Goal: Information Seeking & Learning: Learn about a topic

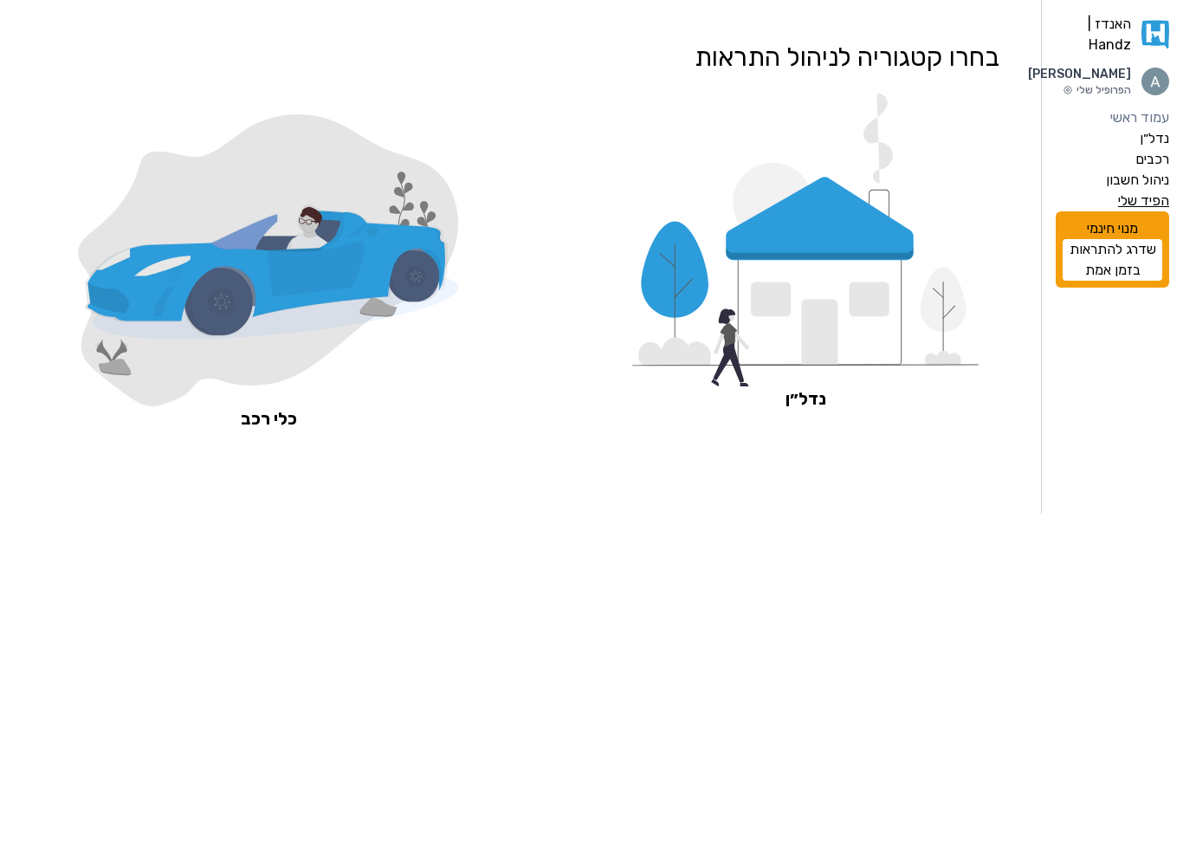
click at [1135, 211] on label "הפיד שלי" at bounding box center [1143, 201] width 51 height 21
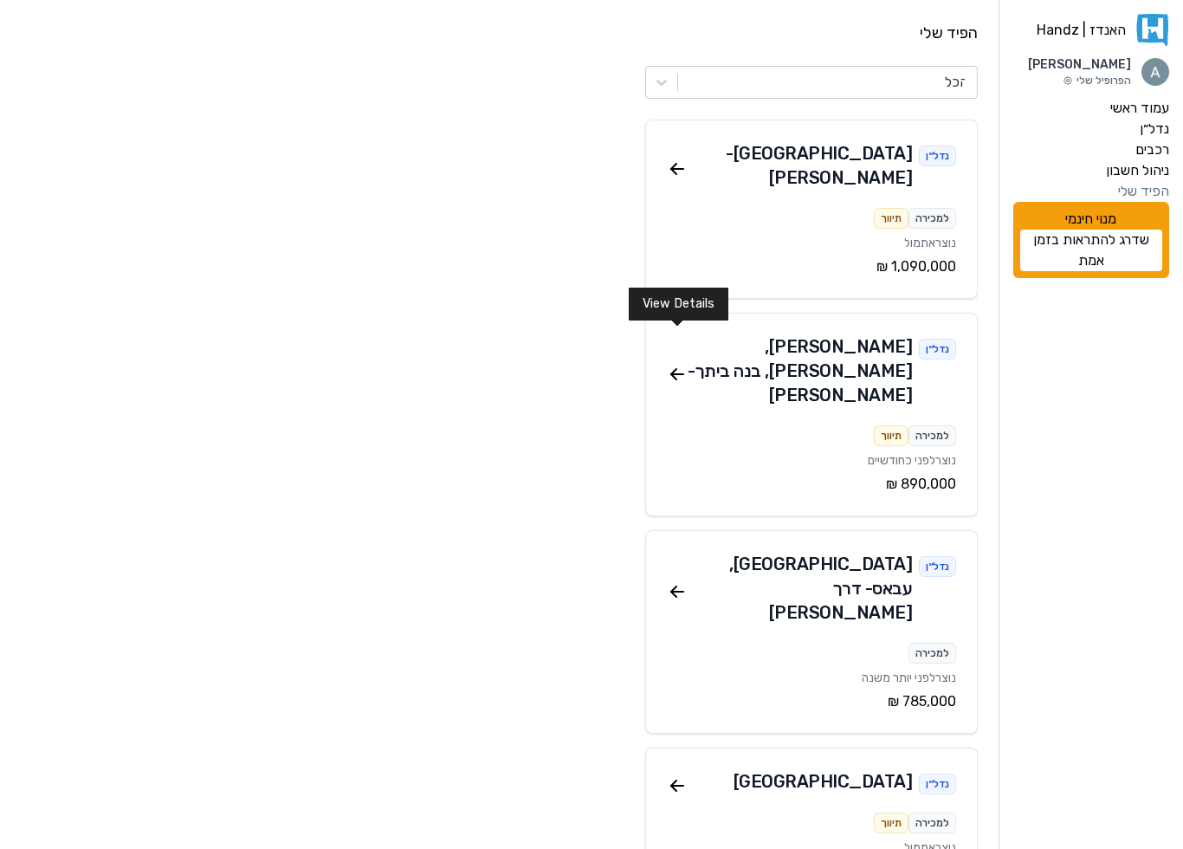
click at [671, 369] on icon at bounding box center [673, 371] width 5 height 5
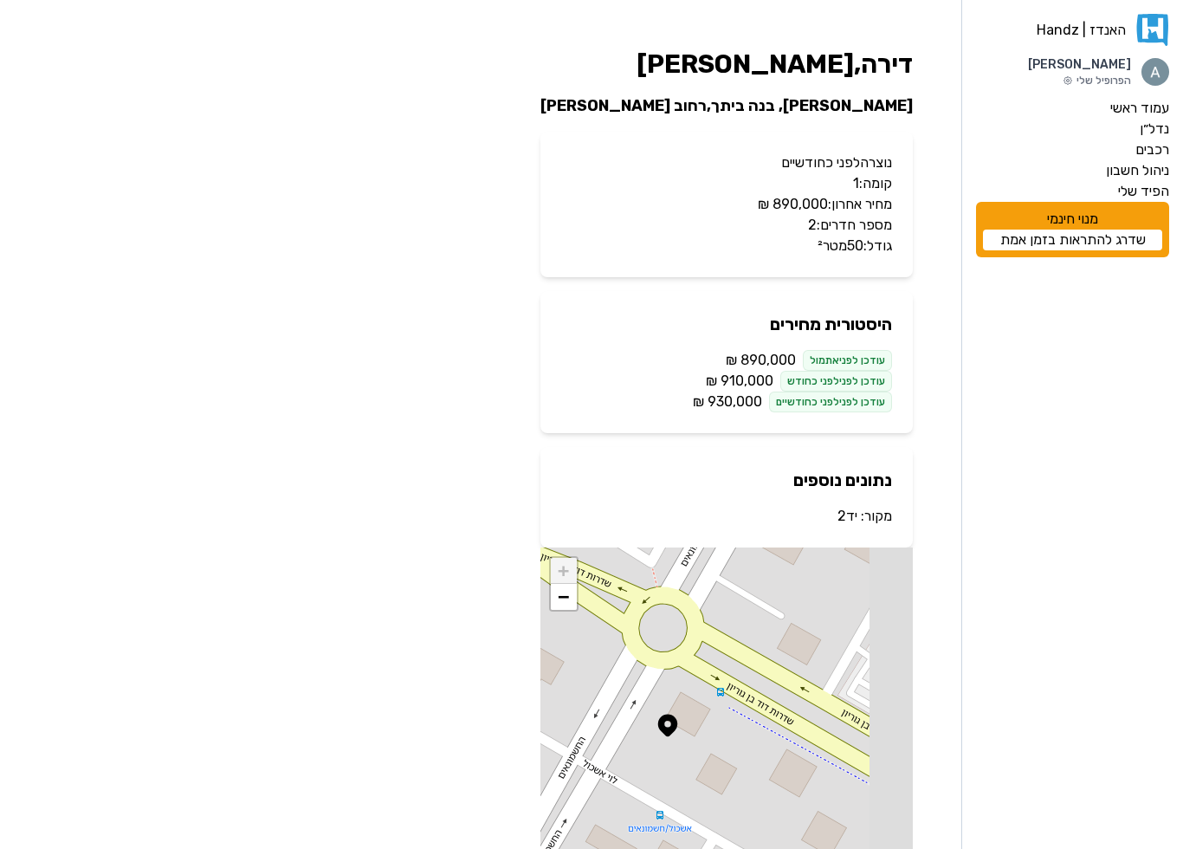
click at [696, 371] on p "עודכן לפני לפני כחודש ‏910,000 ‏₪" at bounding box center [726, 381] width 331 height 21
click at [692, 403] on p "עודכן לפני לפני כחודשיים ‏930,000 ‏₪" at bounding box center [726, 401] width 331 height 21
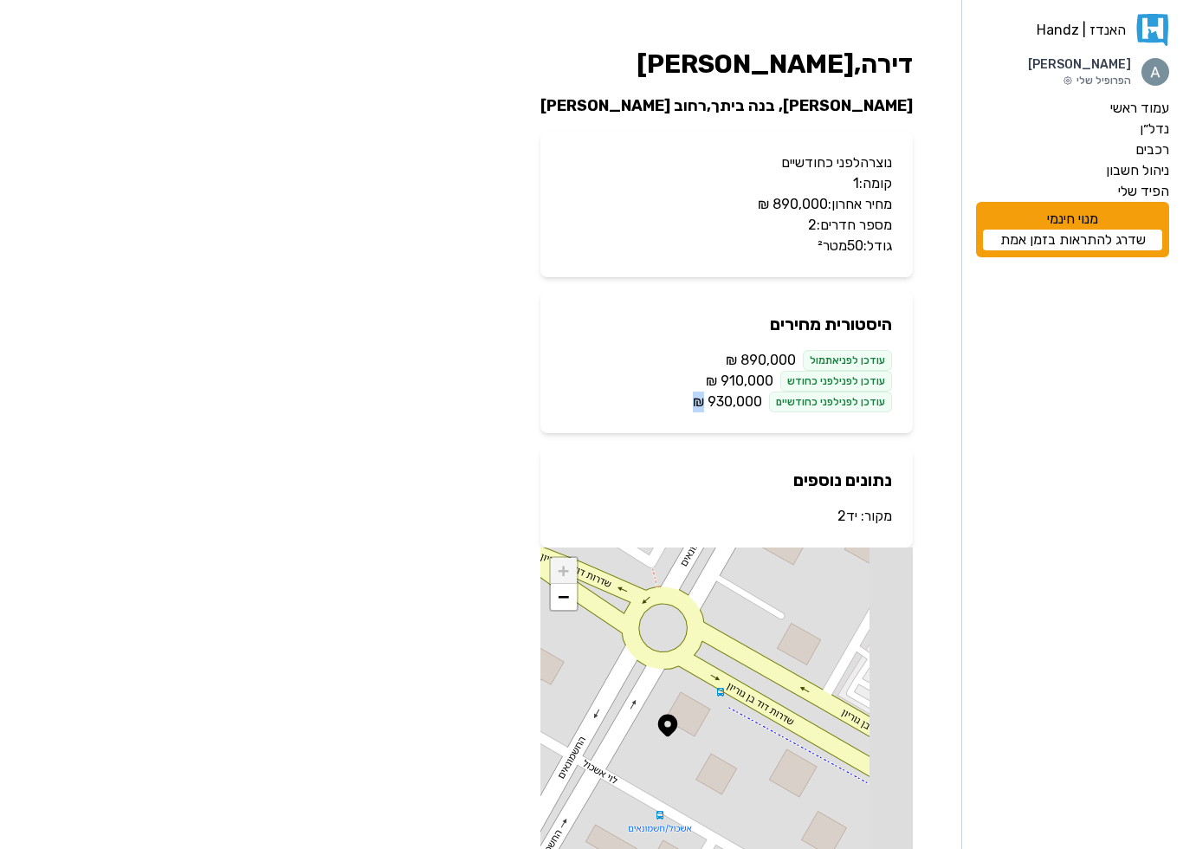
click at [734, 359] on span "‏890,000 ‏₪" at bounding box center [761, 360] width 70 height 21
click at [825, 359] on div "עודכן לפני אתמול" at bounding box center [847, 360] width 89 height 21
click at [772, 359] on span "‏890,000 ‏₪" at bounding box center [761, 360] width 70 height 21
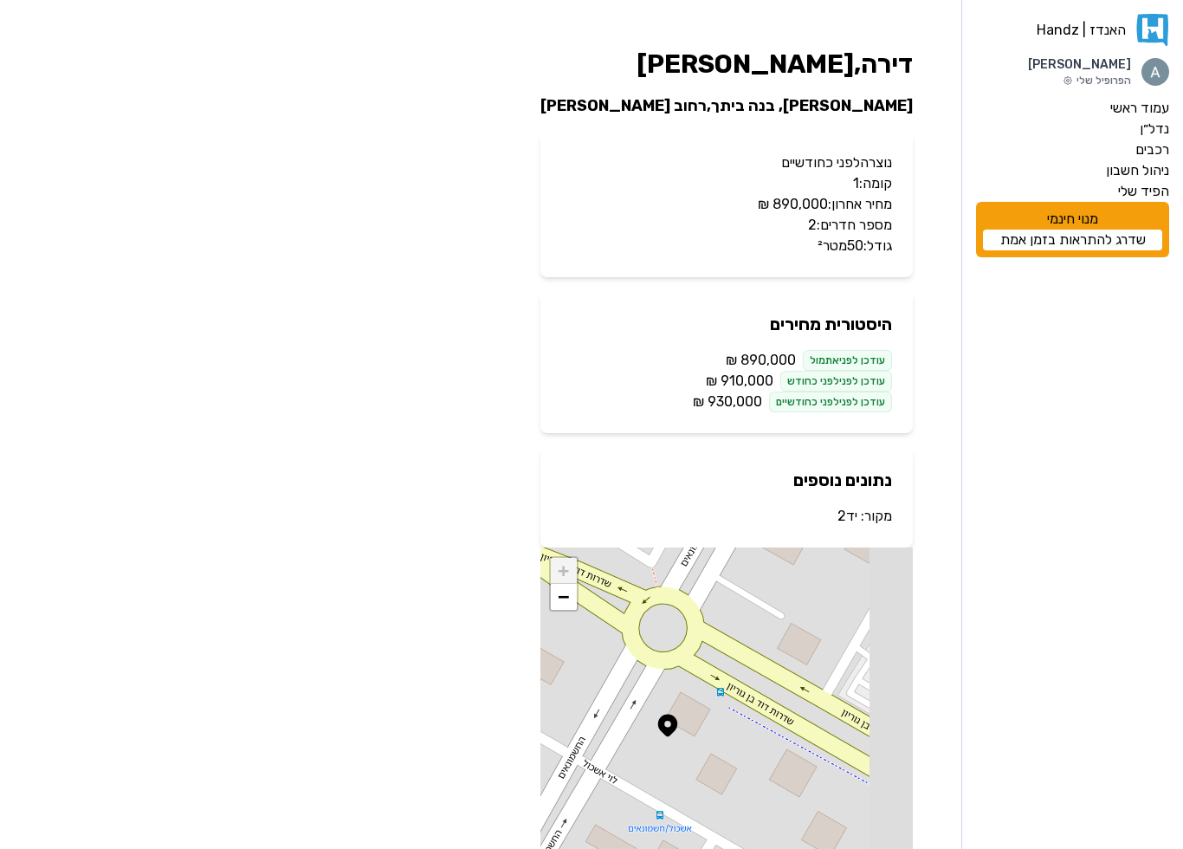
click at [772, 359] on span "‏890,000 ‏₪" at bounding box center [761, 360] width 70 height 21
click at [759, 359] on span "‏890,000 ‏₪" at bounding box center [761, 360] width 70 height 21
click at [735, 380] on span "‏910,000 ‏₪" at bounding box center [740, 381] width 68 height 21
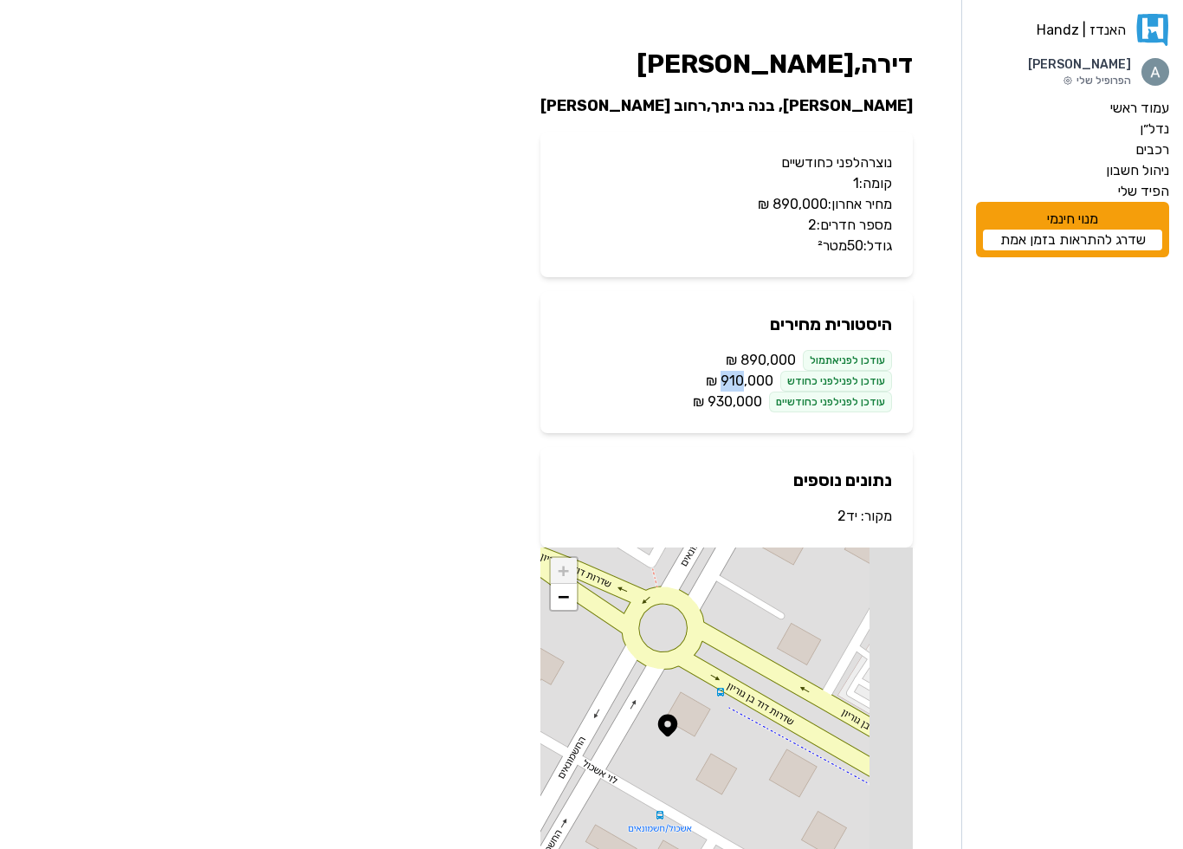
click at [720, 401] on span "‏930,000 ‏₪" at bounding box center [727, 401] width 69 height 21
click at [923, 365] on div "דירה , קרית [PERSON_NAME] [PERSON_NAME], בנה ביתך , רחוב [PERSON_NAME] נוצרה לפ…" at bounding box center [727, 468] width 400 height 866
click at [1142, 191] on label "הפיד שלי" at bounding box center [1143, 191] width 51 height 21
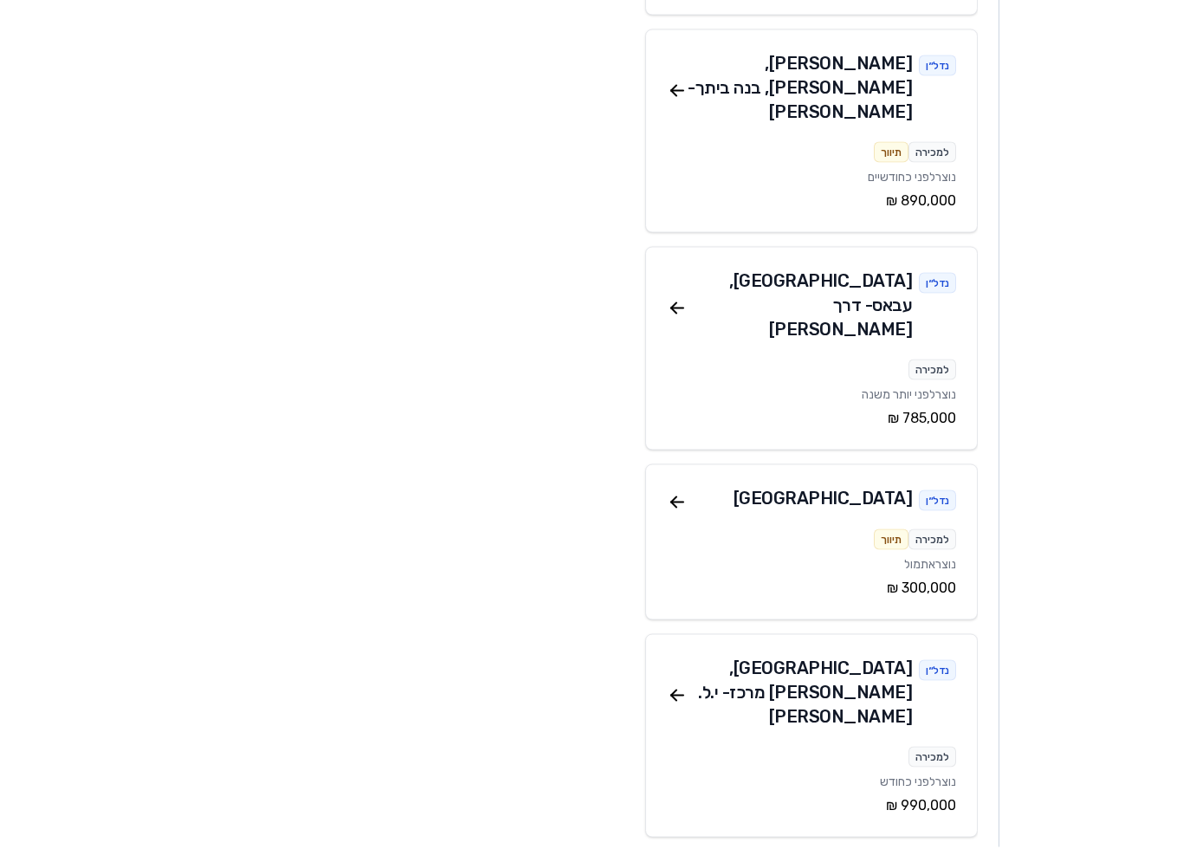
scroll to position [294, 0]
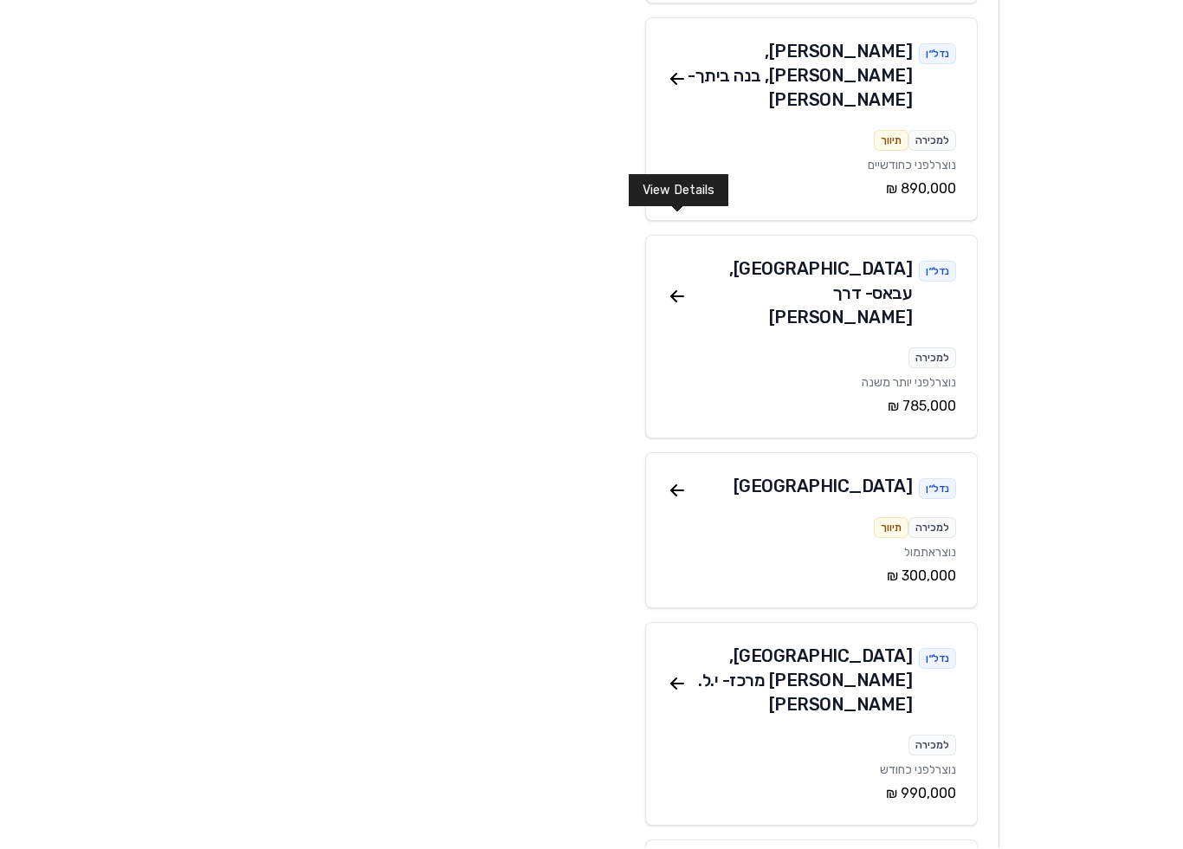
click at [677, 288] on icon at bounding box center [677, 298] width 21 height 21
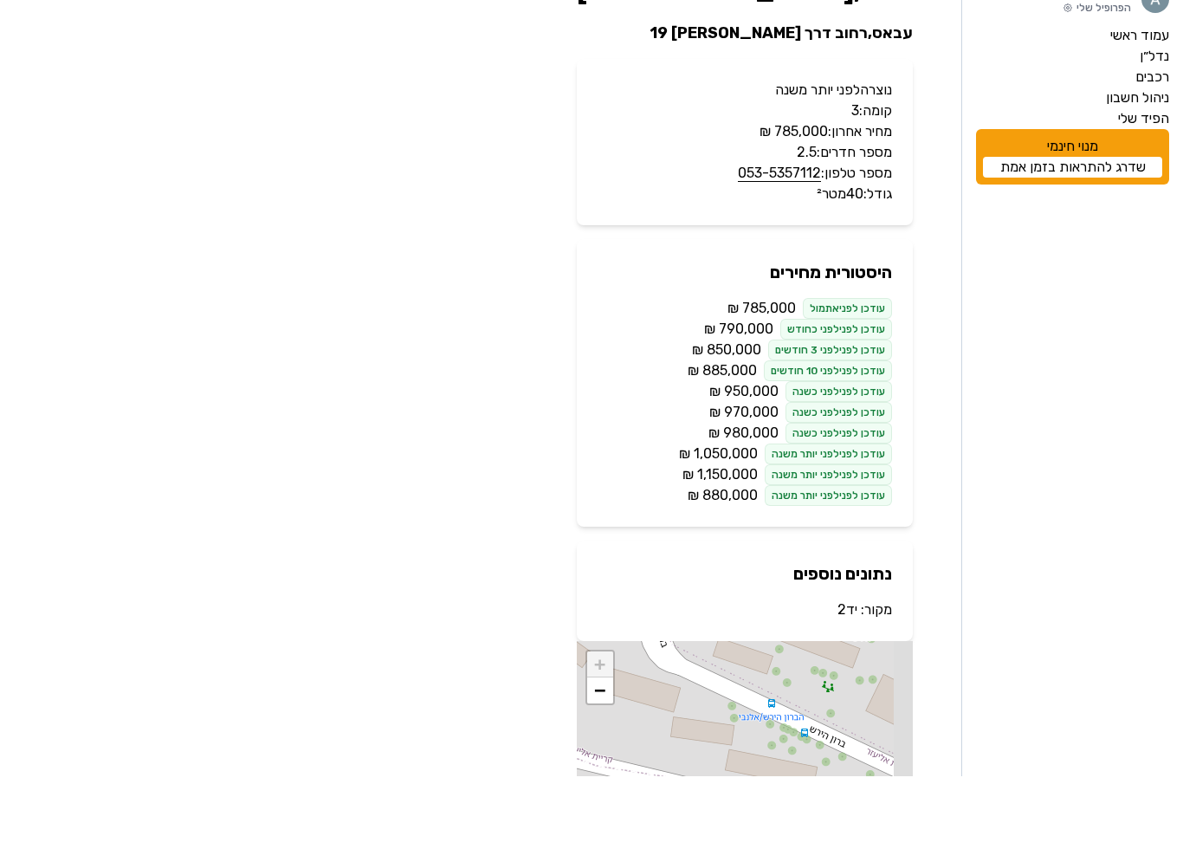
click at [822, 391] on div "עודכן לפני לפני כחודש" at bounding box center [836, 401] width 112 height 21
click at [871, 391] on div "עודכן לפני לפני כחודש" at bounding box center [836, 401] width 112 height 21
click at [1135, 181] on label "הפיד שלי" at bounding box center [1143, 191] width 51 height 21
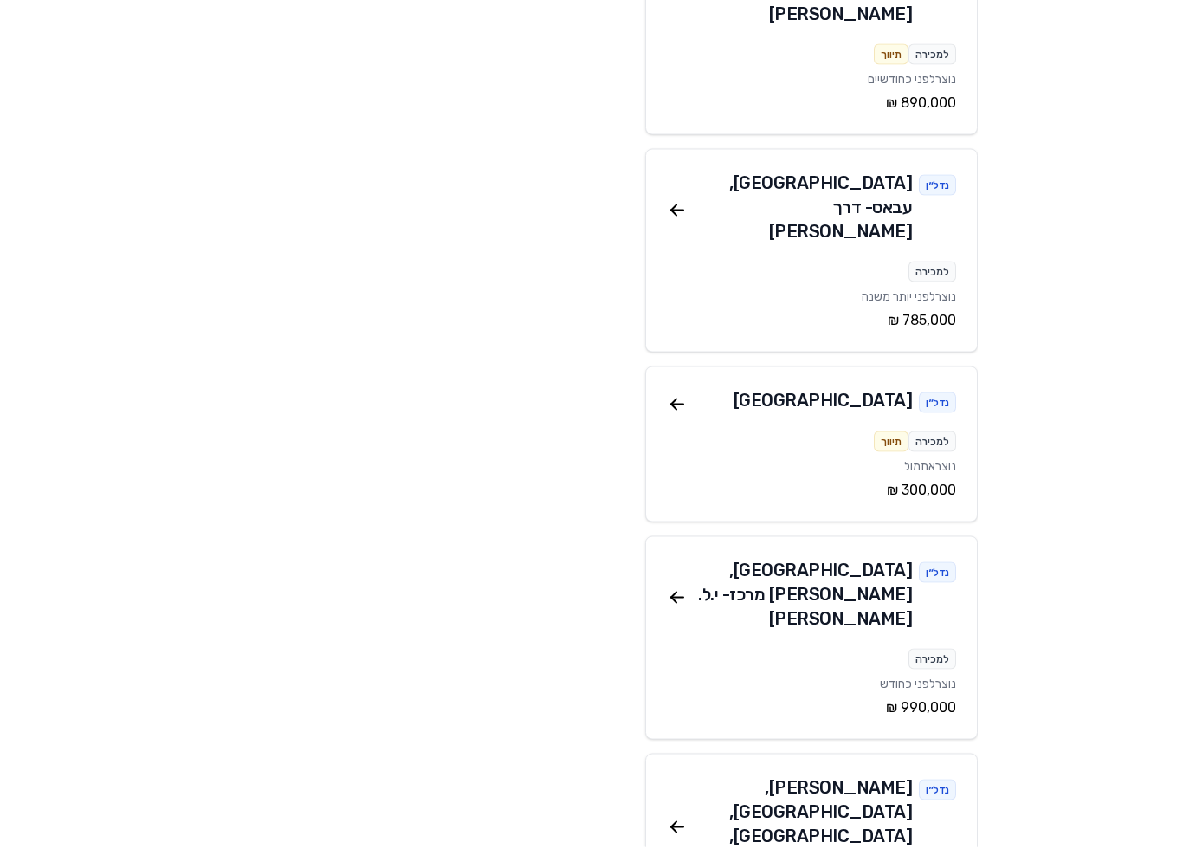
scroll to position [380, 0]
click at [678, 395] on icon at bounding box center [677, 405] width 21 height 21
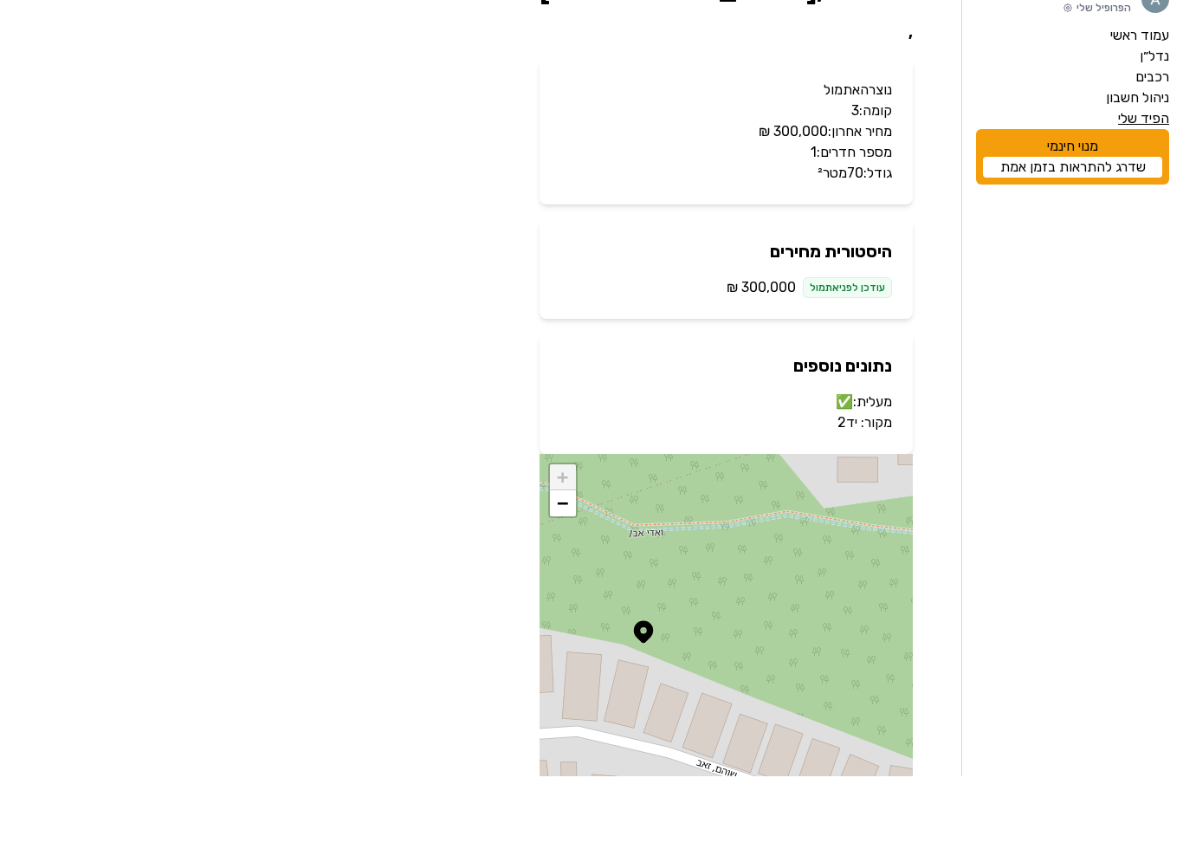
click at [1145, 181] on label "הפיד שלי" at bounding box center [1143, 191] width 51 height 21
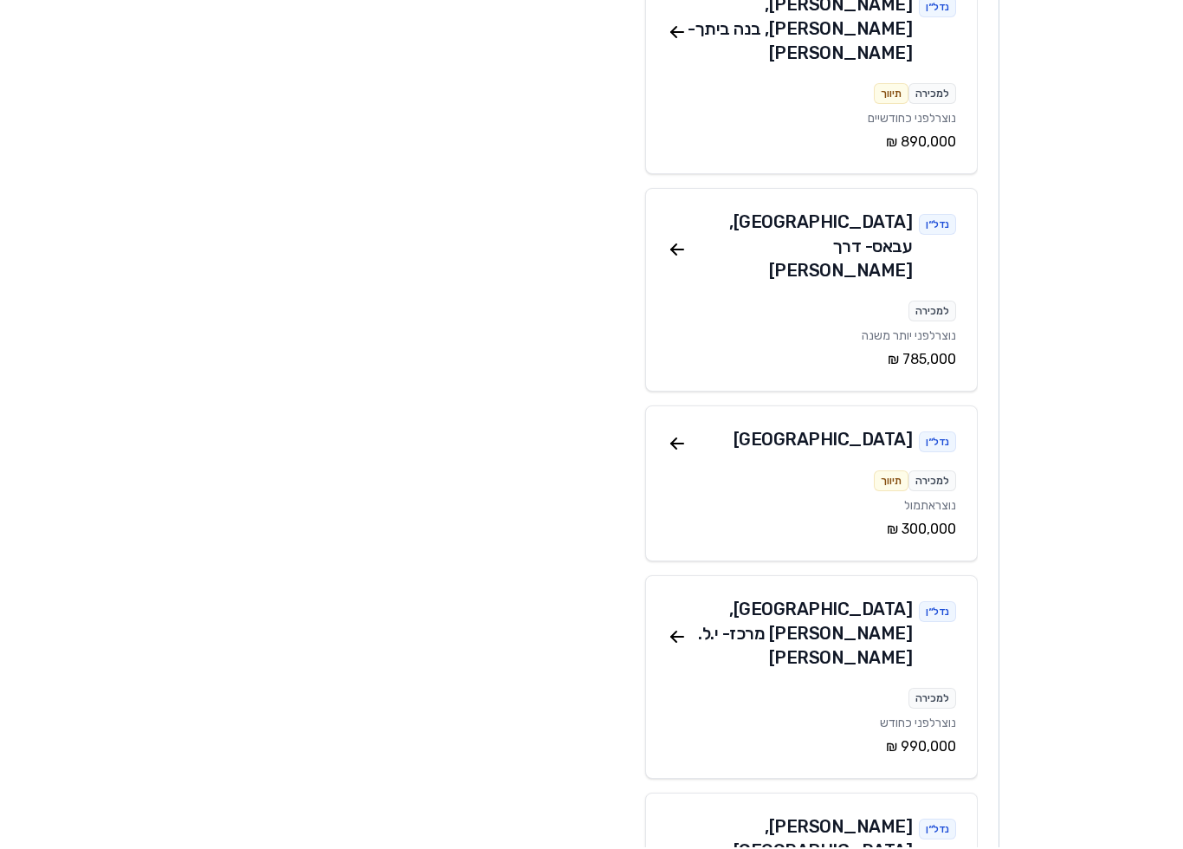
scroll to position [602, 0]
